Goal: Task Accomplishment & Management: Use online tool/utility

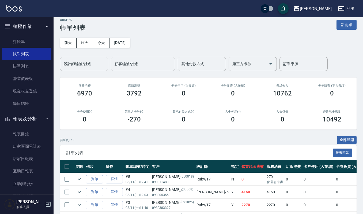
scroll to position [56, 0]
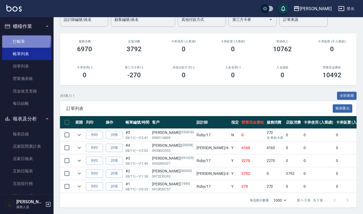
click at [19, 38] on link "打帳單" at bounding box center [26, 41] width 49 height 12
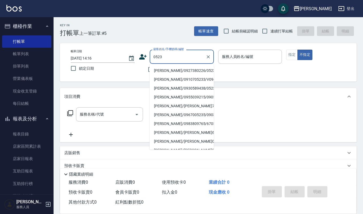
type input "[PERSON_NAME]/0927380226/0523"
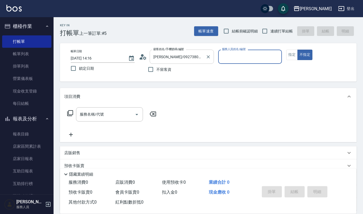
type input "Ruby-17"
click at [298, 50] on button "不指定" at bounding box center [305, 55] width 15 height 10
type button "false"
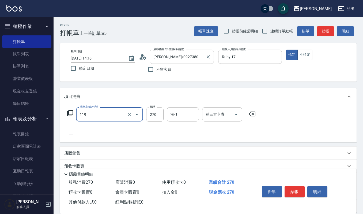
type input "使用一般洗髮卡(119)"
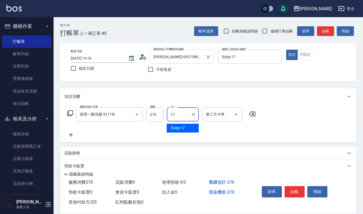
type input "Ruby-17"
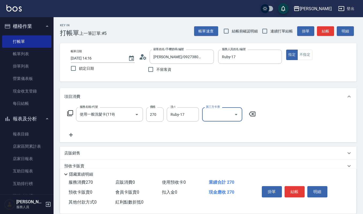
click at [235, 116] on icon "Open" at bounding box center [236, 114] width 6 height 6
click at [220, 133] on span "舊有卡券" at bounding box center [222, 136] width 40 height 9
type input "舊有卡券"
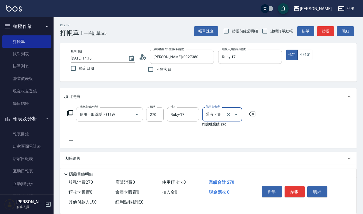
drag, startPoint x: 296, startPoint y: 190, endPoint x: 286, endPoint y: 193, distance: 10.3
click at [293, 191] on button "結帳" at bounding box center [295, 191] width 20 height 11
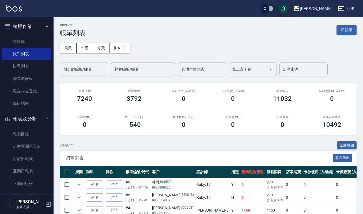
click at [84, 68] on input "設計師編號/姓名" at bounding box center [83, 69] width 43 height 9
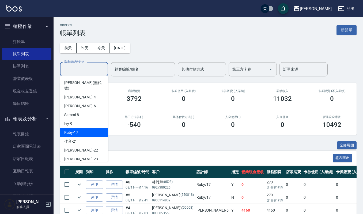
click at [84, 128] on div "Ruby -17" at bounding box center [84, 132] width 48 height 9
type input "Ruby-17"
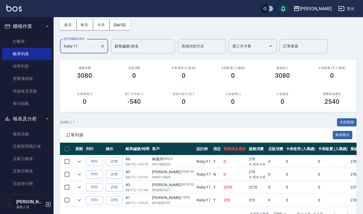
scroll to position [36, 0]
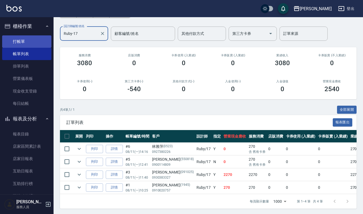
click at [17, 39] on link "打帳單" at bounding box center [26, 41] width 49 height 12
